Goal: Use online tool/utility: Utilize a website feature to perform a specific function

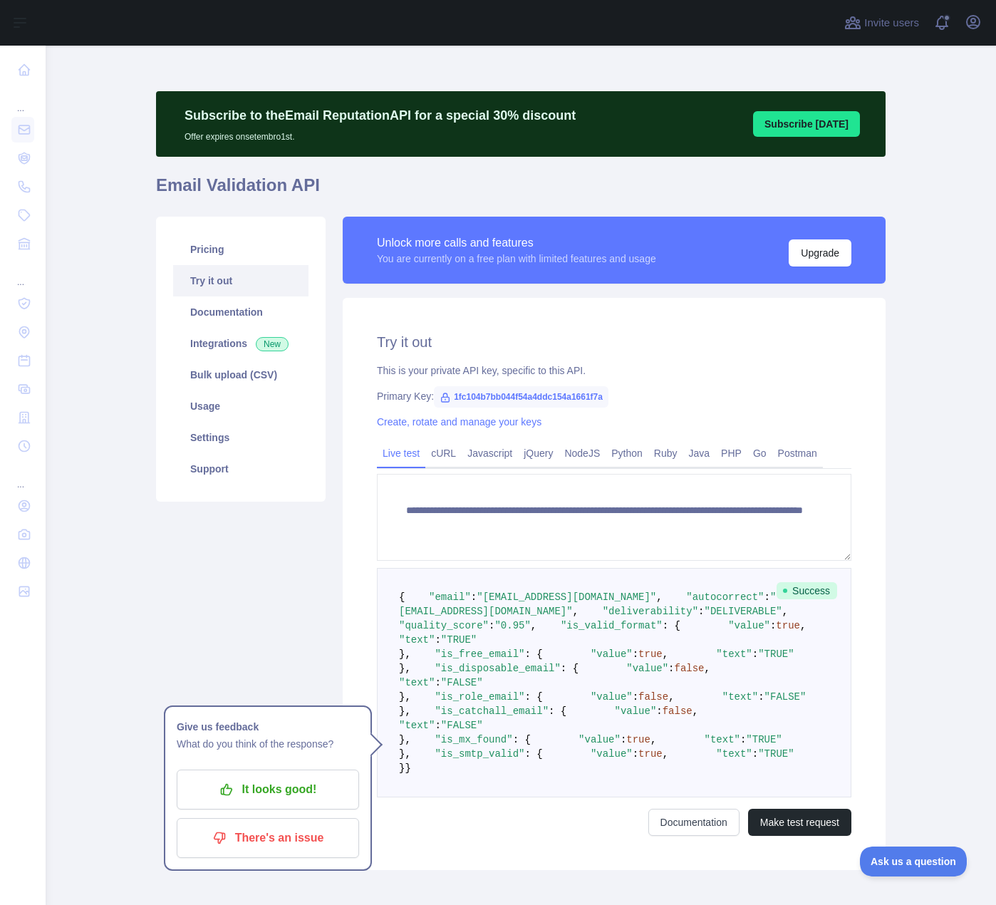
scroll to position [285, 0]
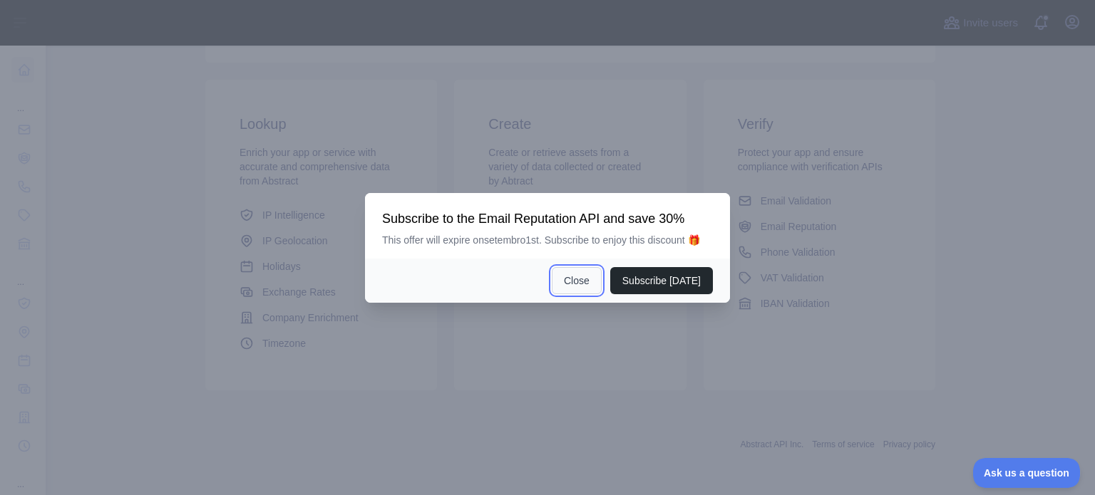
click at [582, 283] on button "Close" at bounding box center [577, 280] width 50 height 27
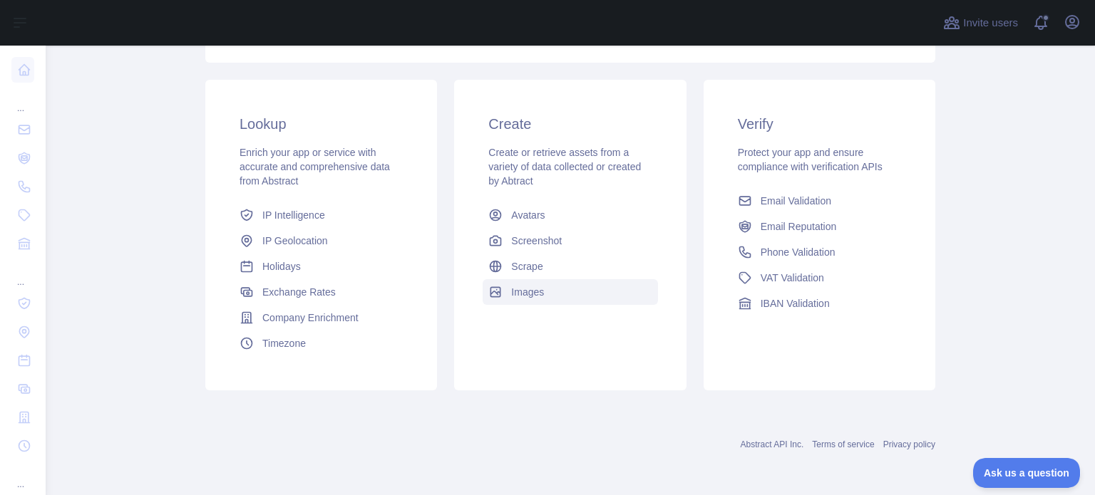
scroll to position [214, 0]
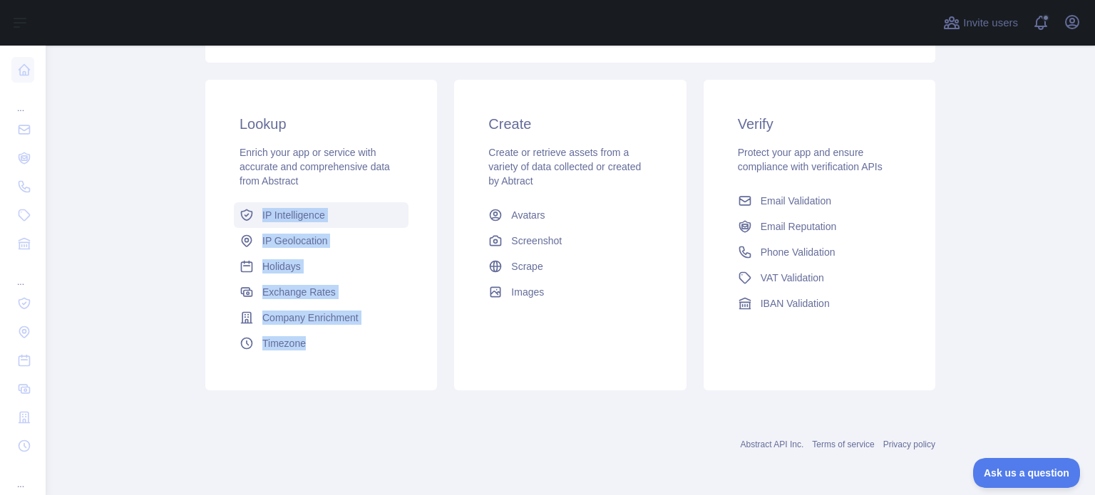
drag, startPoint x: 422, startPoint y: 367, endPoint x: 244, endPoint y: 222, distance: 229.5
click at [244, 222] on div "Lookup Enrich your app or service with accurate and comprehensive data from Abs…" at bounding box center [321, 235] width 232 height 311
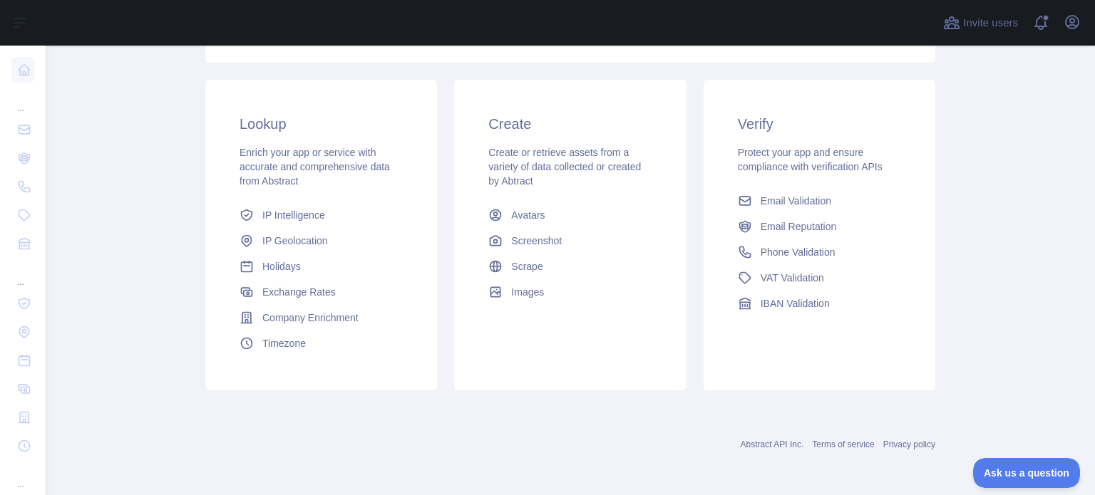
click at [460, 210] on div "Create Create or retrieve assets from a variety of data collected or created by…" at bounding box center [570, 209] width 232 height 259
click at [788, 274] on span "VAT Validation" at bounding box center [792, 278] width 63 height 14
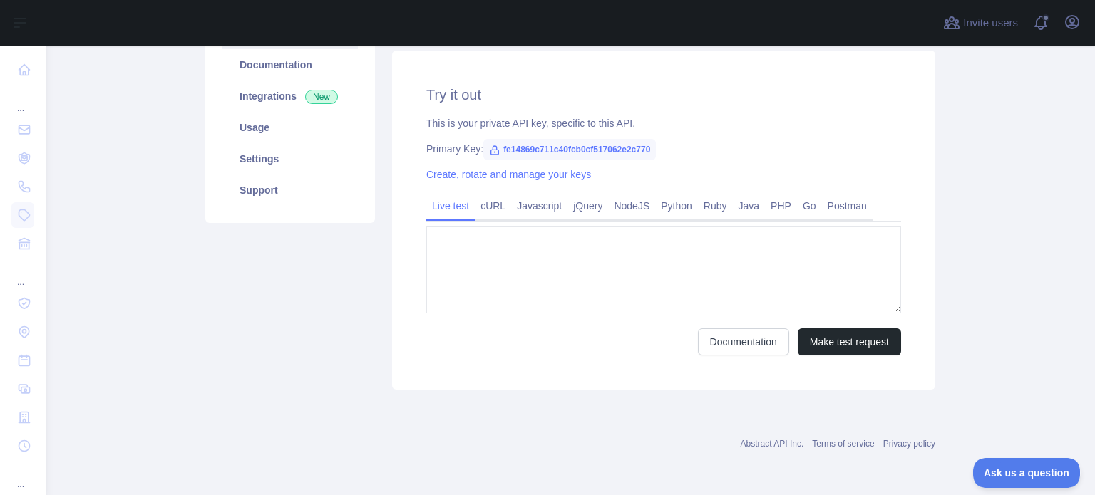
type textarea "**********"
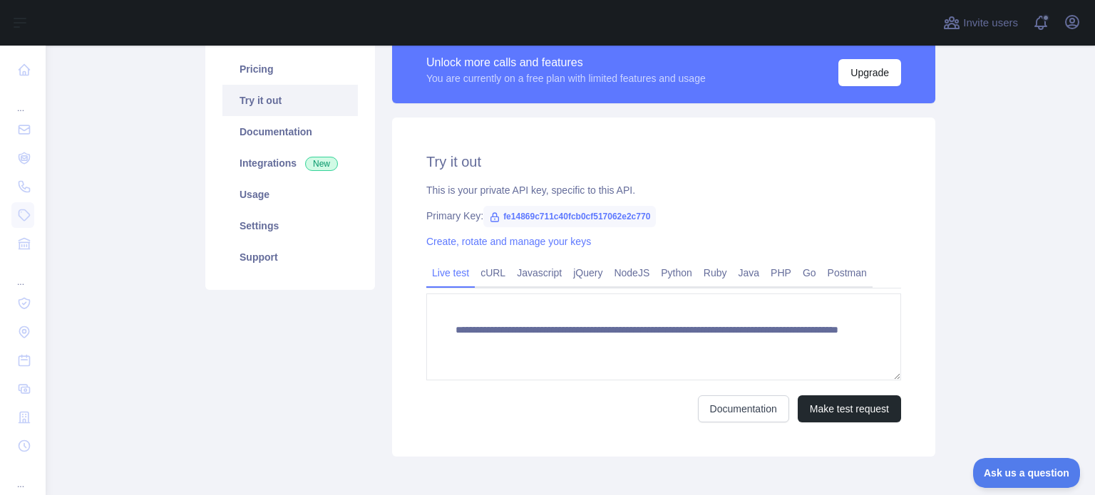
scroll to position [197, 0]
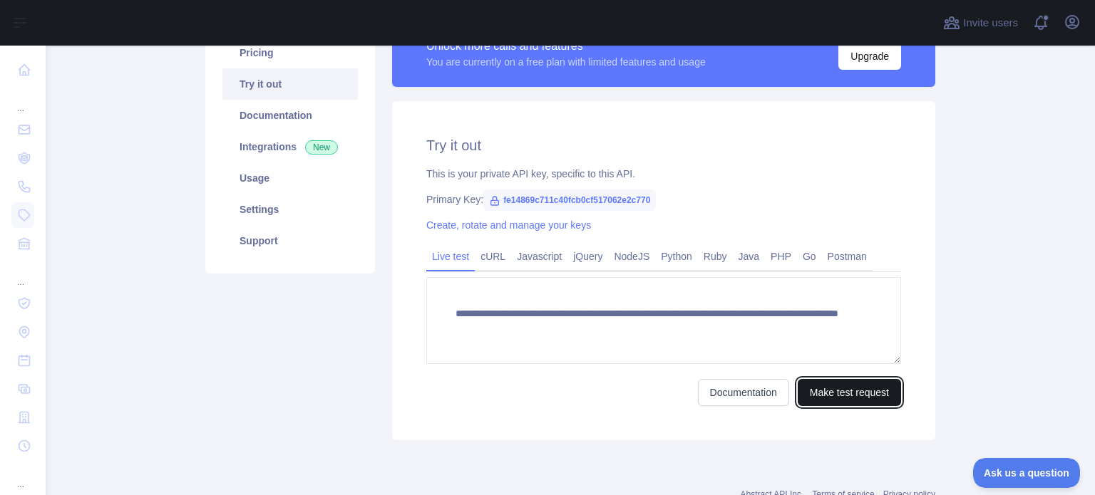
click at [840, 388] on button "Make test request" at bounding box center [849, 392] width 103 height 27
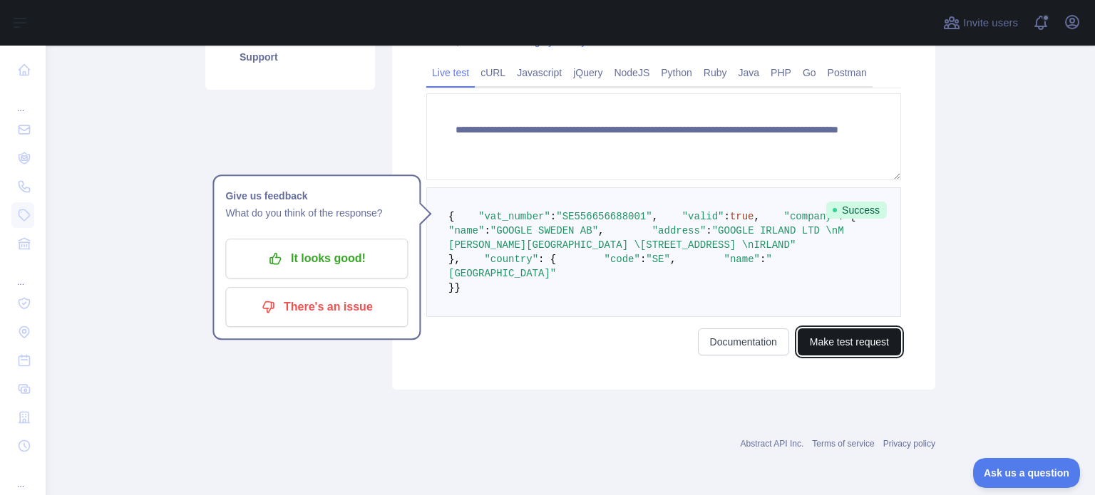
scroll to position [411, 0]
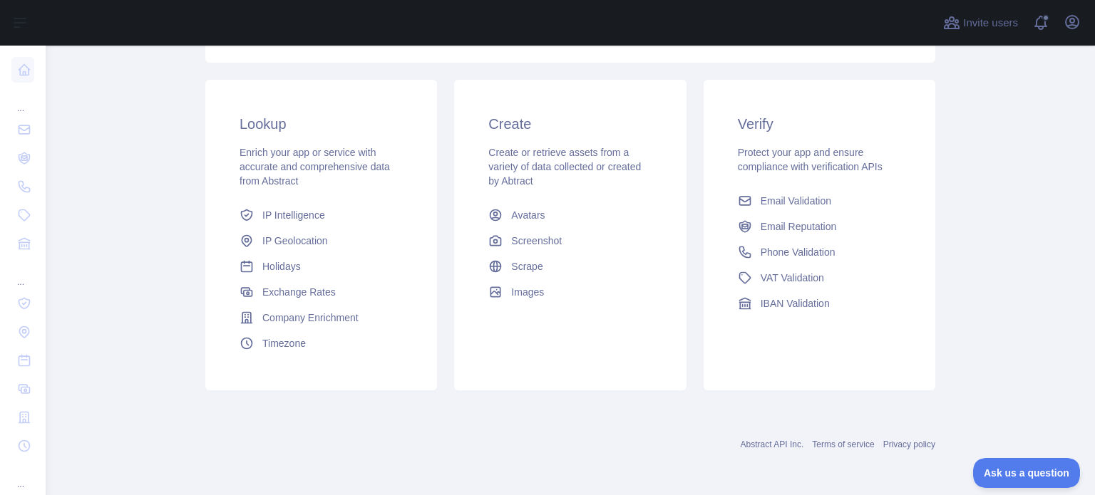
scroll to position [279, 0]
click at [513, 273] on span "Scrape" at bounding box center [526, 266] width 31 height 14
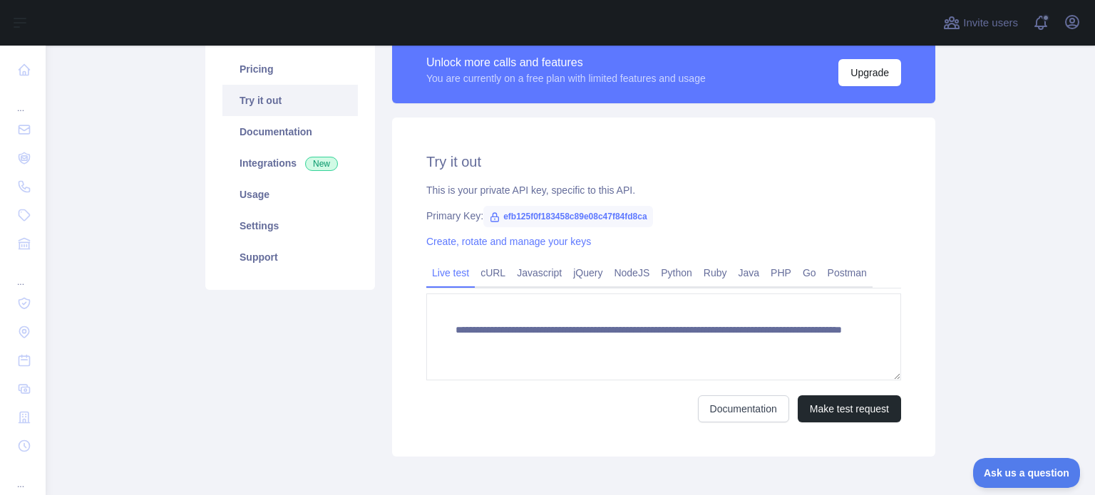
scroll to position [246, 0]
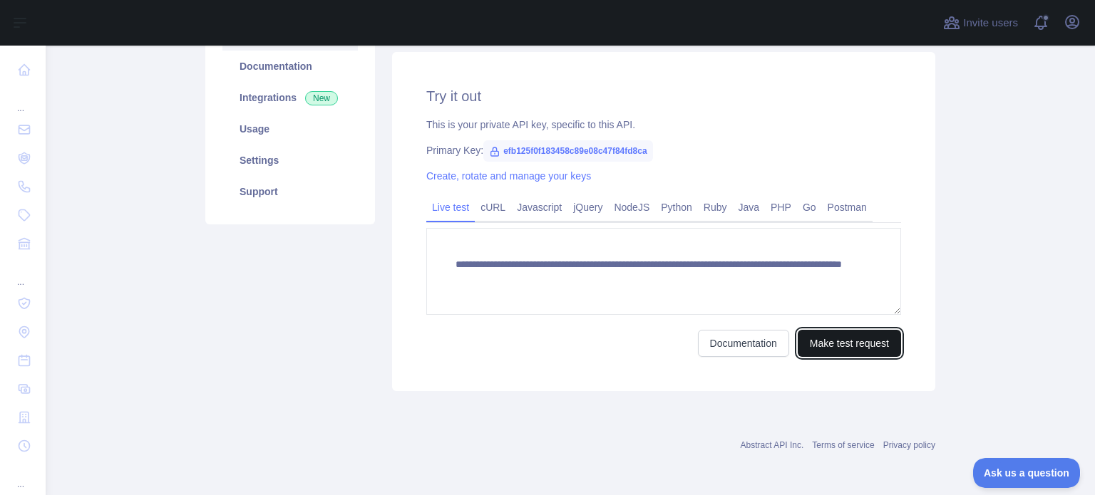
click at [842, 341] on button "Make test request" at bounding box center [849, 343] width 103 height 27
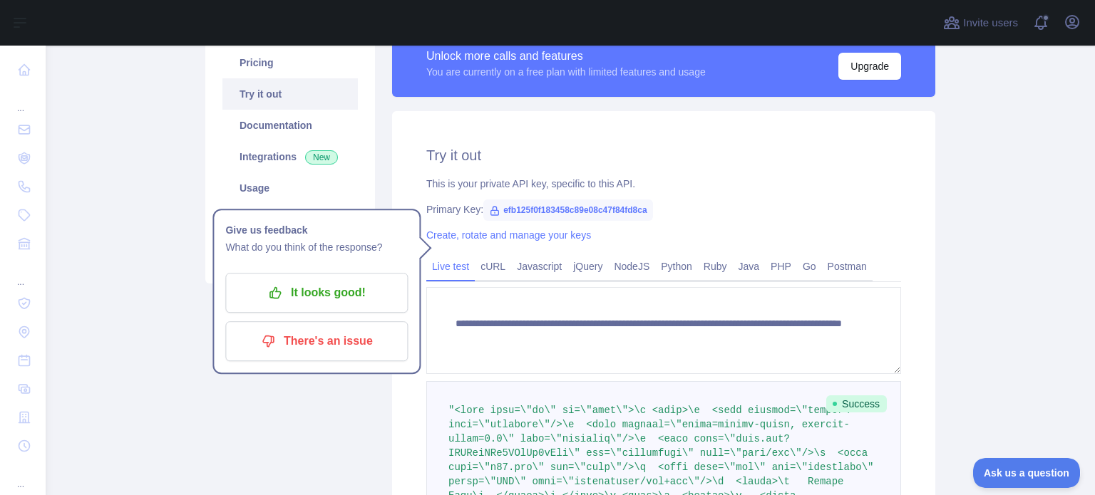
scroll to position [0, 0]
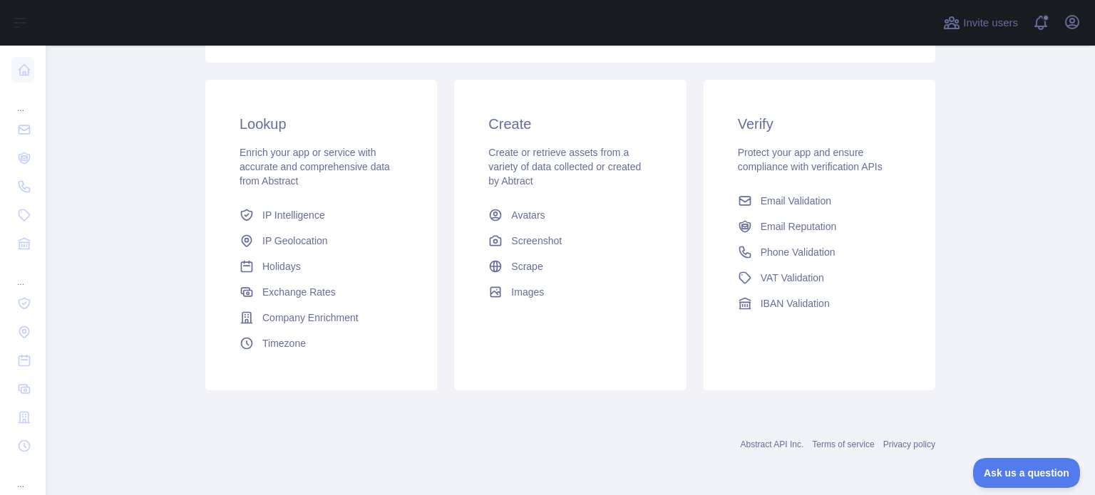
scroll to position [279, 0]
click at [271, 236] on span "IP Geolocation" at bounding box center [295, 241] width 66 height 14
